Goal: Task Accomplishment & Management: Manage account settings

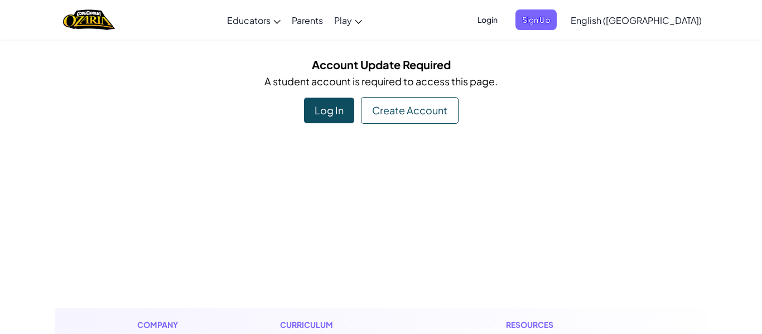
click at [504, 18] on span "Login" at bounding box center [487, 19] width 33 height 21
